Goal: Task Accomplishment & Management: Use online tool/utility

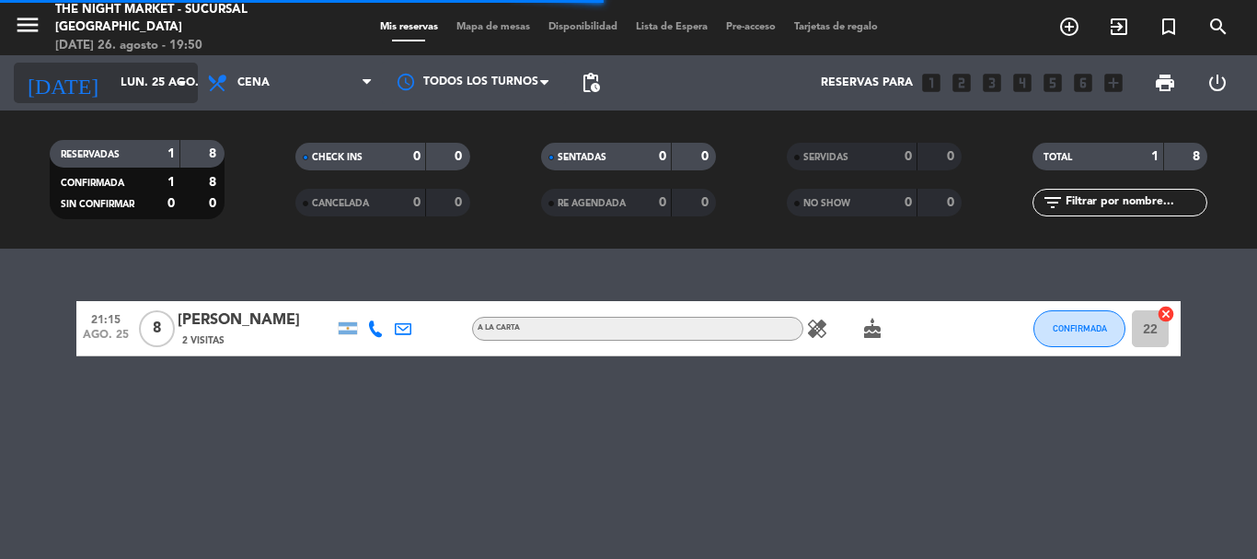
click at [111, 90] on input "lun. 25 ago." at bounding box center [189, 82] width 156 height 31
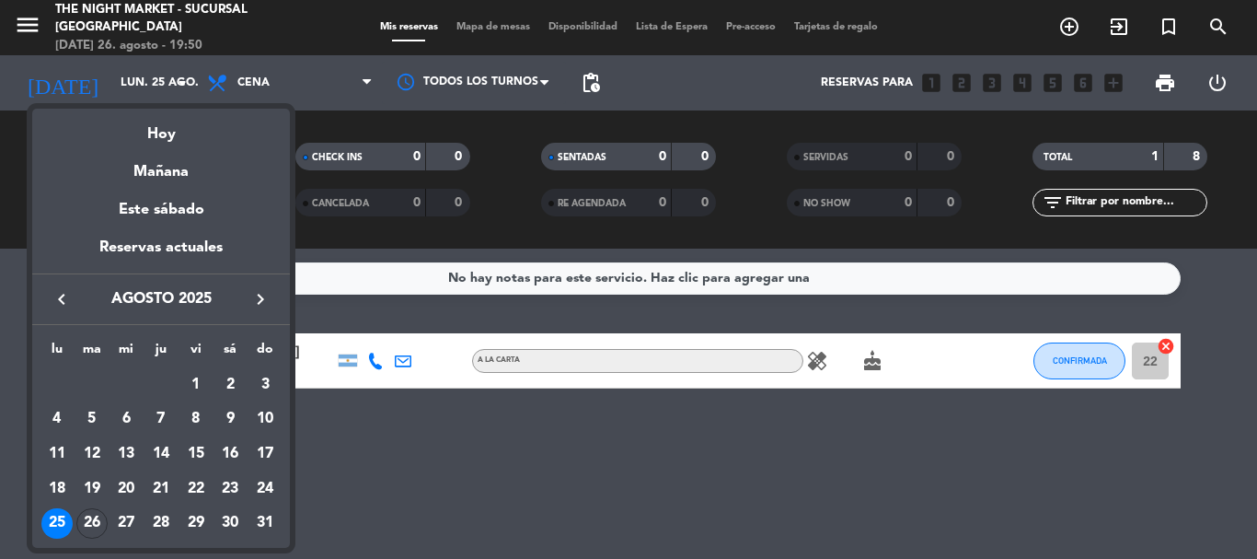
drag, startPoint x: 529, startPoint y: 474, endPoint x: 1107, endPoint y: 446, distance: 578.6
click at [530, 475] on div at bounding box center [628, 279] width 1257 height 559
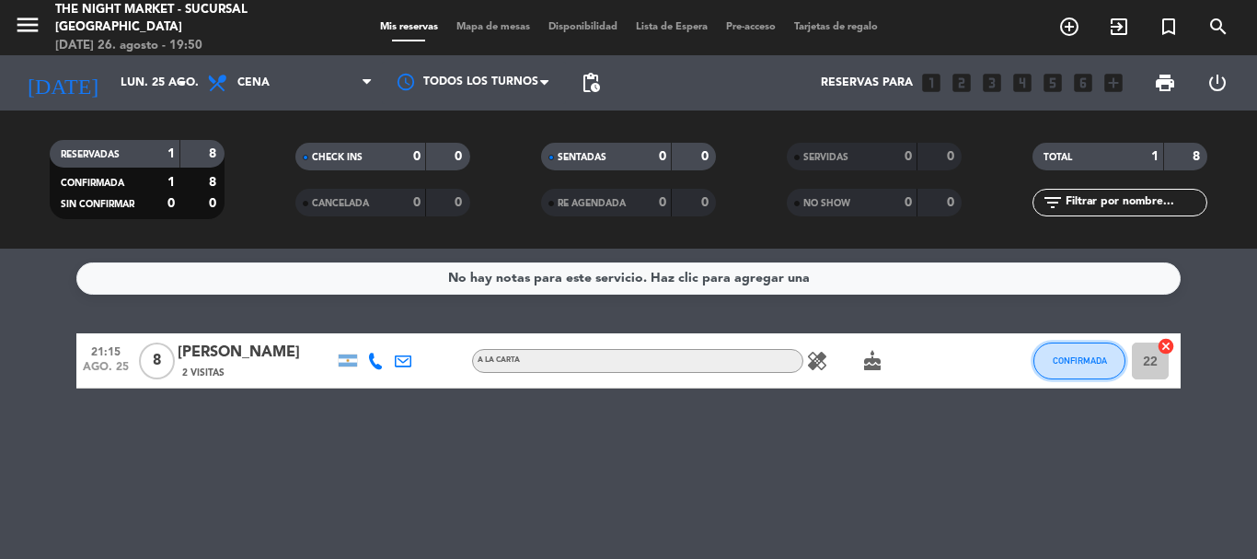
click at [1083, 359] on span "CONFIRMADA" at bounding box center [1080, 360] width 54 height 10
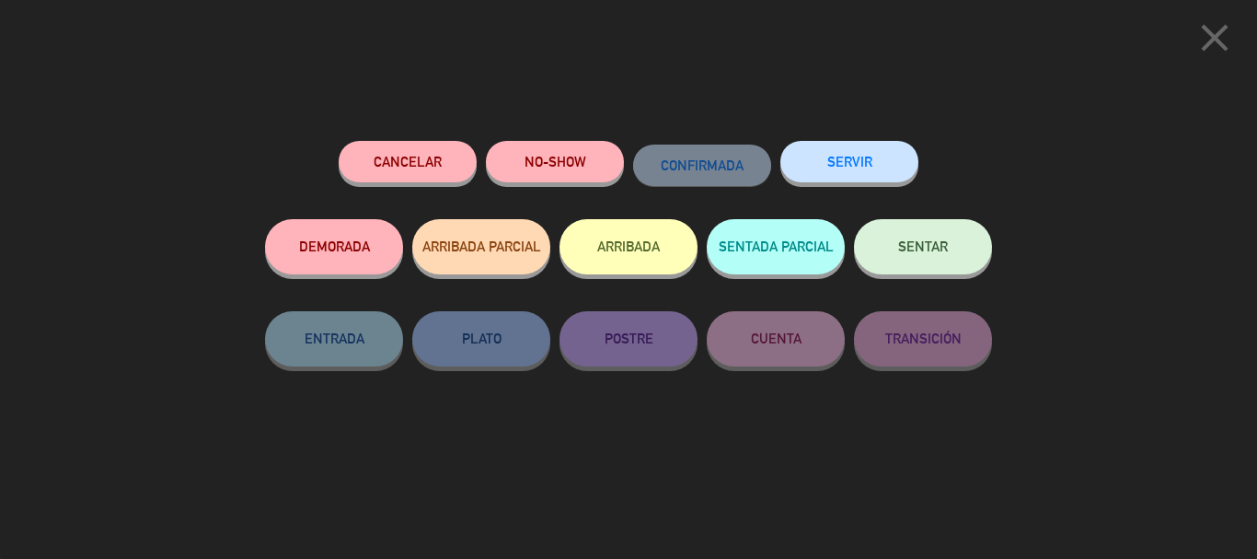
click at [841, 167] on button "SERVIR" at bounding box center [849, 161] width 138 height 41
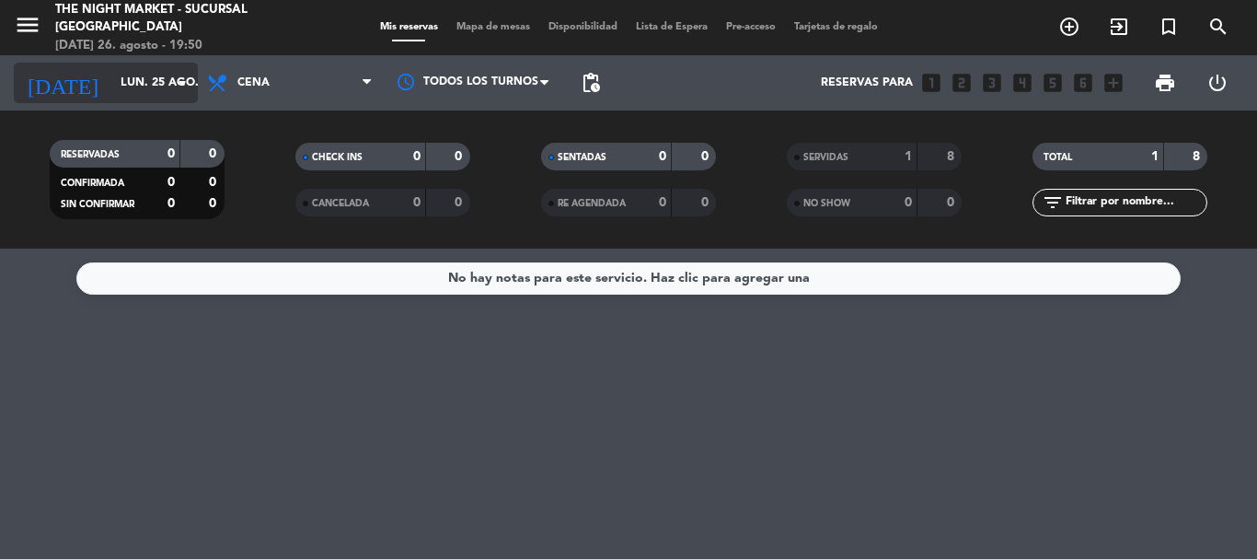
click at [111, 85] on input "lun. 25 ago." at bounding box center [189, 82] width 156 height 31
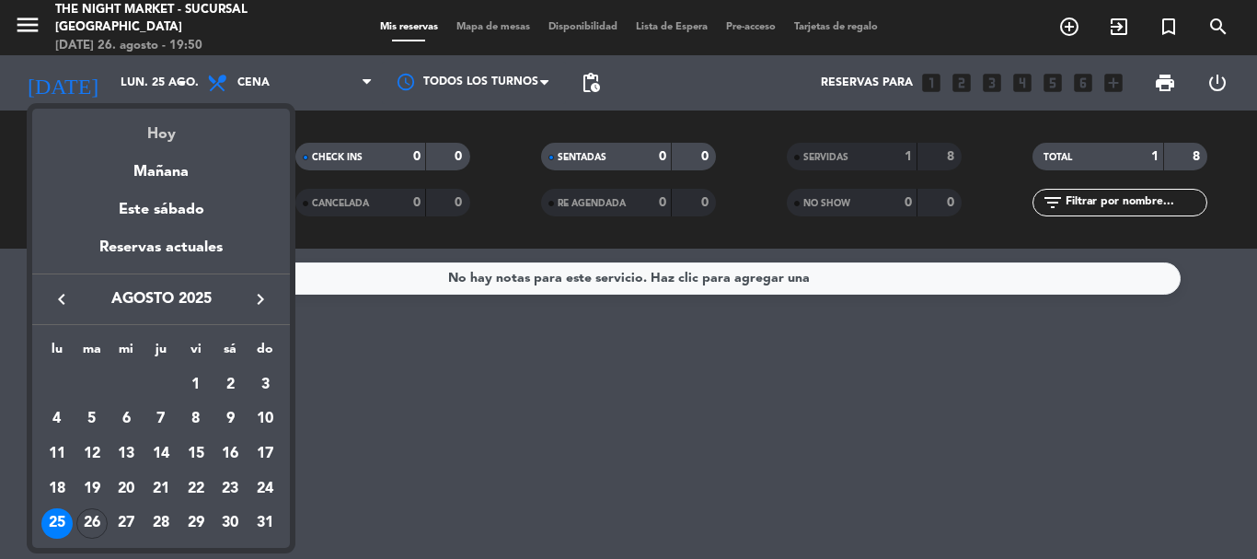
click at [156, 121] on div "Hoy" at bounding box center [161, 128] width 258 height 38
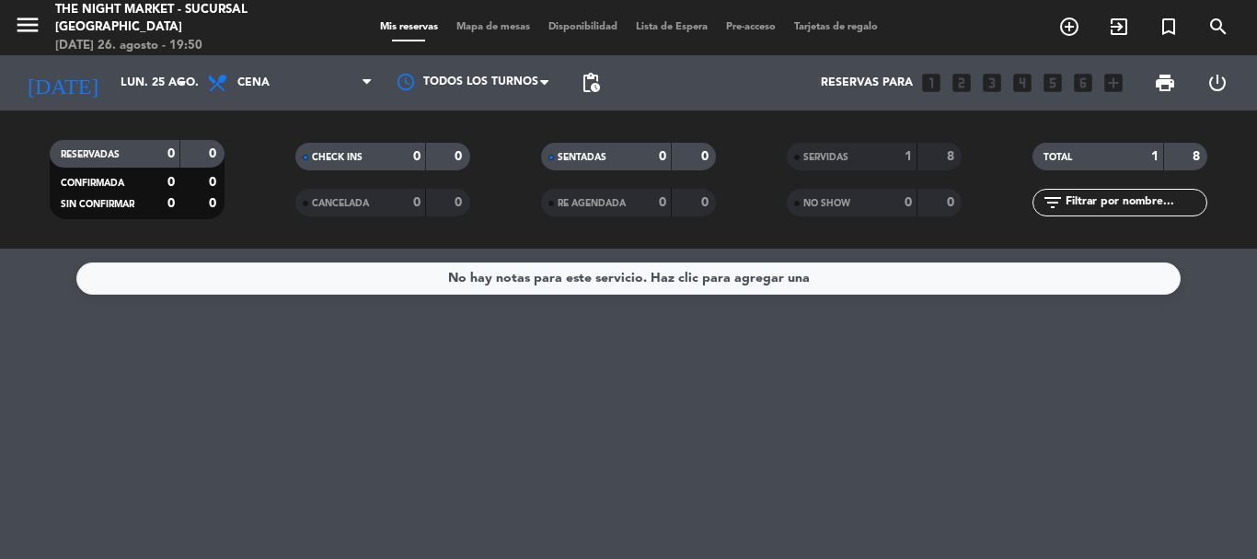
type input "[DATE]"
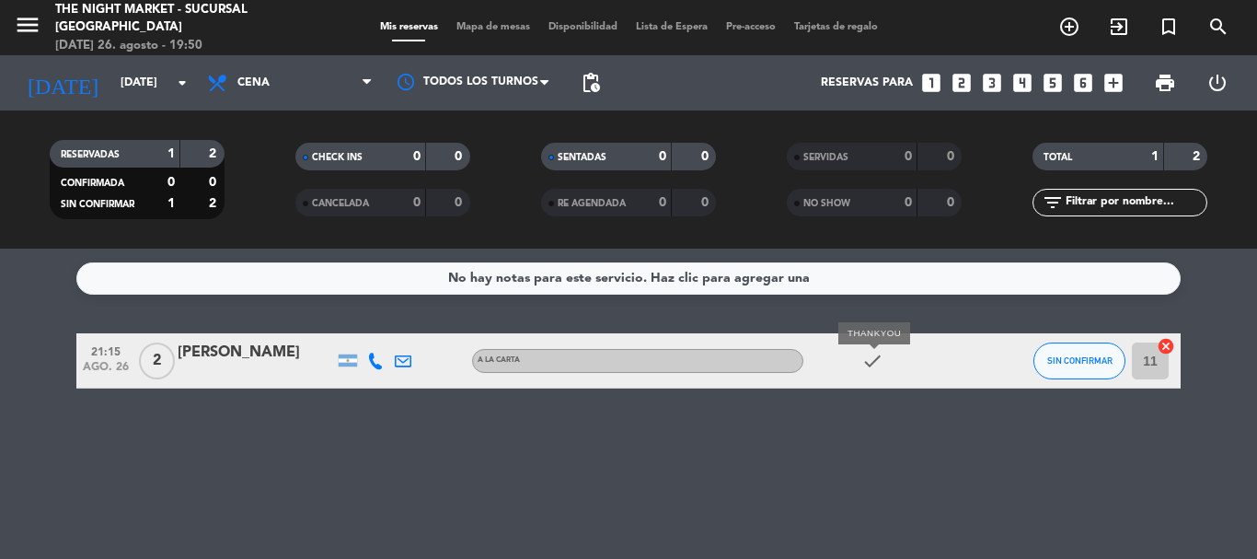
click at [874, 362] on icon "check" at bounding box center [872, 361] width 22 height 22
click at [875, 362] on icon "check" at bounding box center [872, 361] width 22 height 22
